Goal: Obtain resource: Obtain resource

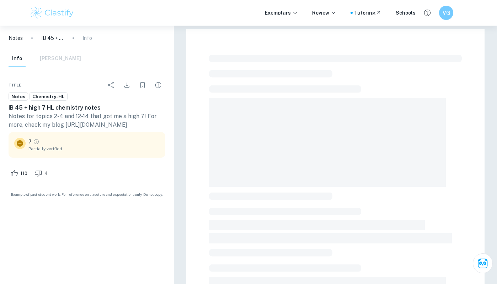
scroll to position [101, 0]
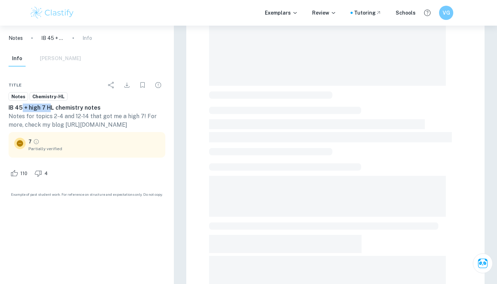
drag, startPoint x: 22, startPoint y: 109, endPoint x: 52, endPoint y: 107, distance: 30.3
click at [52, 107] on h6 "IB 45 + high 7 HL chemistry notes" at bounding box center [87, 107] width 157 height 9
click at [51, 107] on h6 "IB 45 + high 7 HL chemistry notes" at bounding box center [87, 107] width 157 height 9
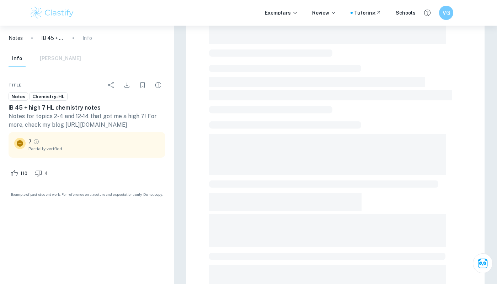
scroll to position [0, 0]
